Goal: Find specific page/section: Find specific page/section

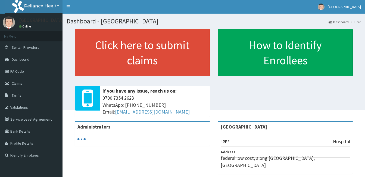
click at [25, 60] on span "Dashboard" at bounding box center [21, 59] width 18 height 5
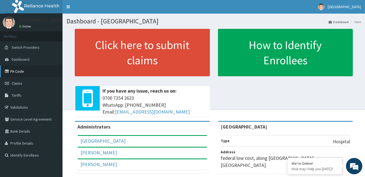
click at [20, 68] on link "PA Code" at bounding box center [31, 71] width 62 height 12
